Goal: Task Accomplishment & Management: Use online tool/utility

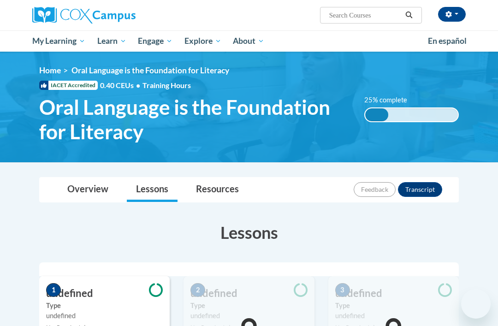
click at [455, 15] on button "button" at bounding box center [452, 14] width 28 height 15
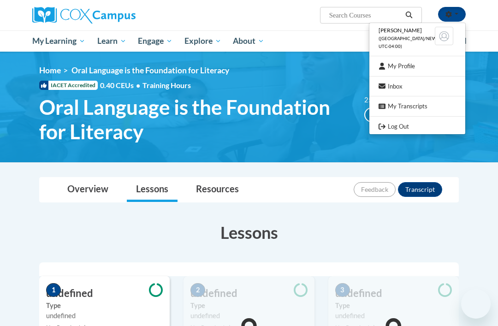
click at [497, 117] on div at bounding box center [249, 163] width 498 height 326
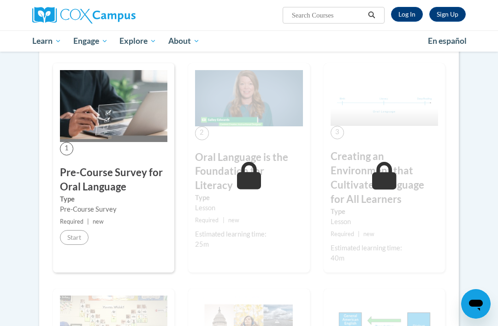
scroll to position [192, 0]
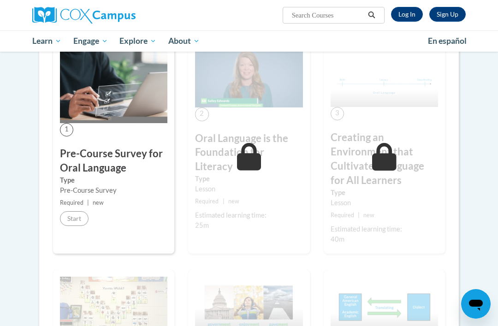
click at [410, 18] on link "Log In" at bounding box center [407, 14] width 32 height 15
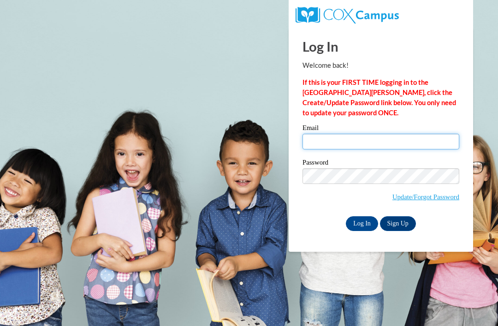
click at [416, 142] on input "Email" at bounding box center [381, 142] width 157 height 16
type input "Live4Jesus_us@yahoo.com"
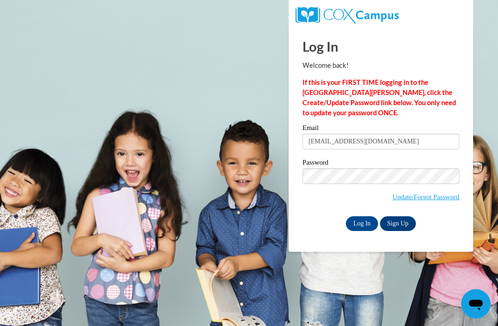
click at [367, 226] on input "Log In" at bounding box center [362, 223] width 32 height 15
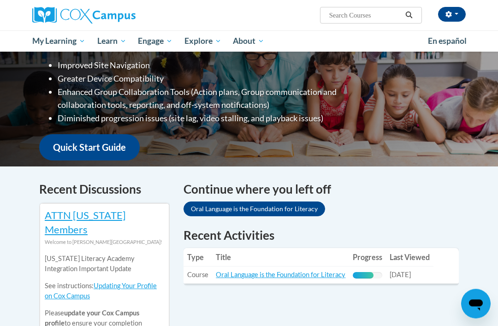
scroll to position [166, 0]
click at [296, 271] on link "Oral Language is the Foundation for Literacy" at bounding box center [281, 275] width 130 height 8
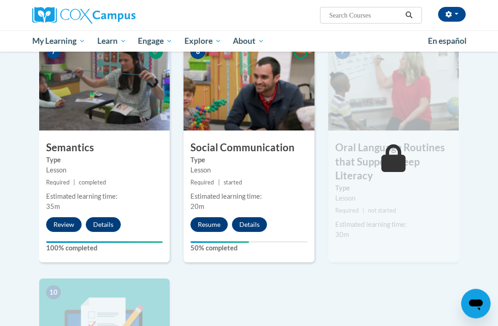
scroll to position [747, 0]
click at [210, 224] on button "Resume" at bounding box center [208, 224] width 37 height 15
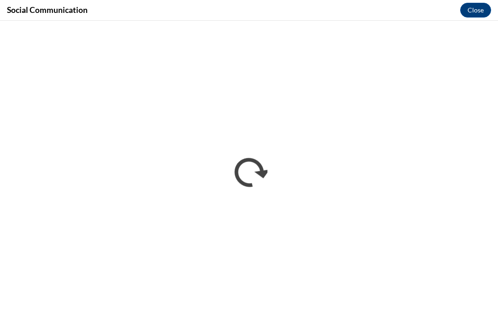
scroll to position [274, 0]
